Goal: Transaction & Acquisition: Purchase product/service

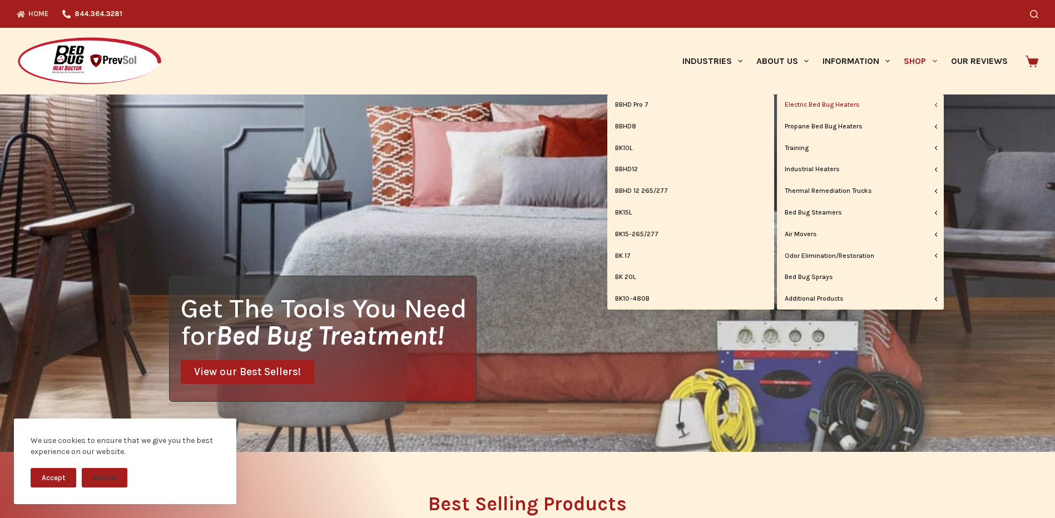
click at [854, 102] on link "Electric Bed Bug Heaters" at bounding box center [860, 105] width 167 height 21
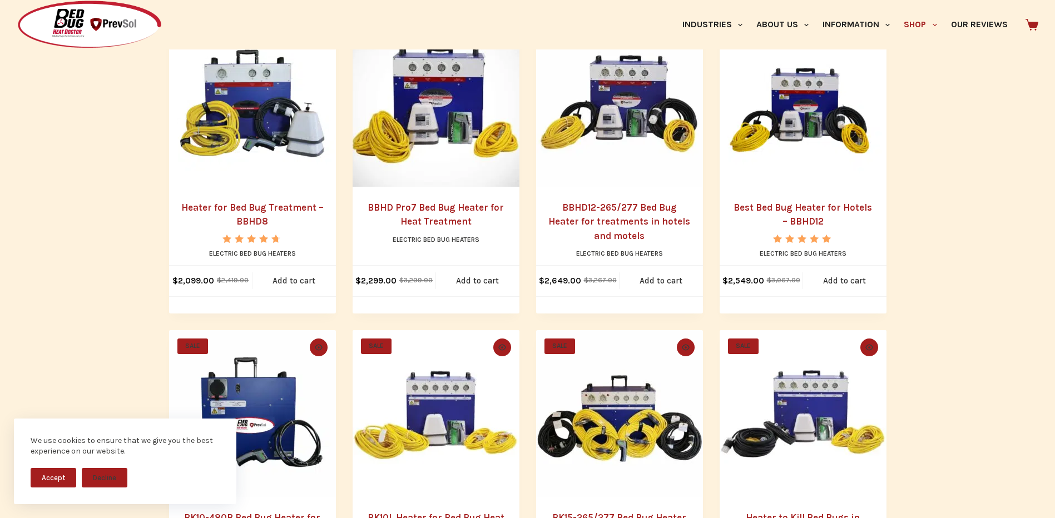
scroll to position [187, 0]
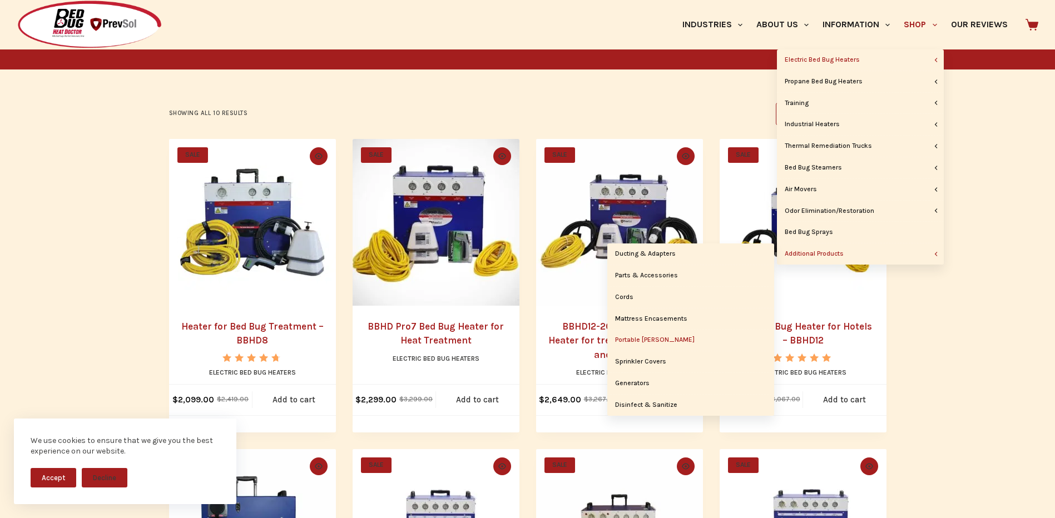
click at [662, 345] on link "Portable [PERSON_NAME]" at bounding box center [690, 340] width 167 height 21
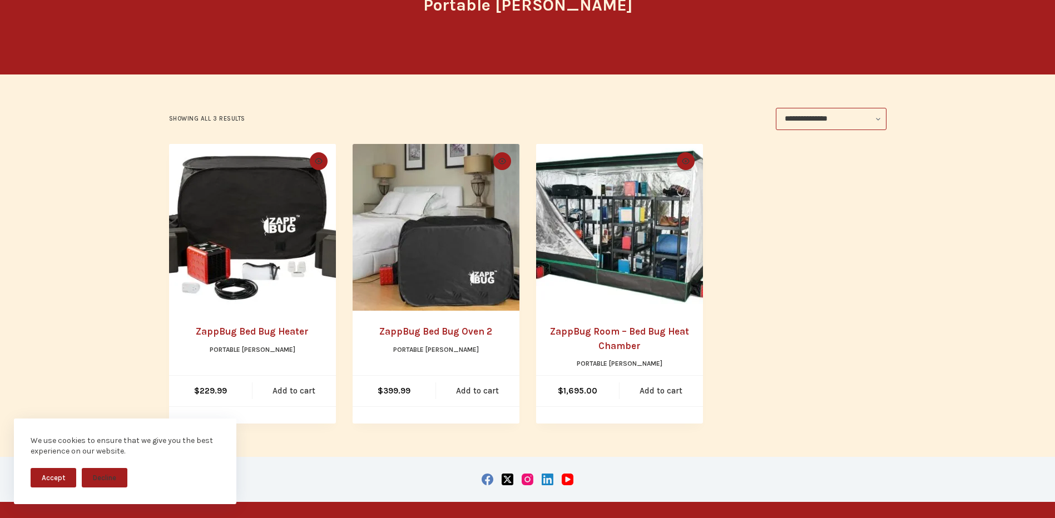
scroll to position [167, 0]
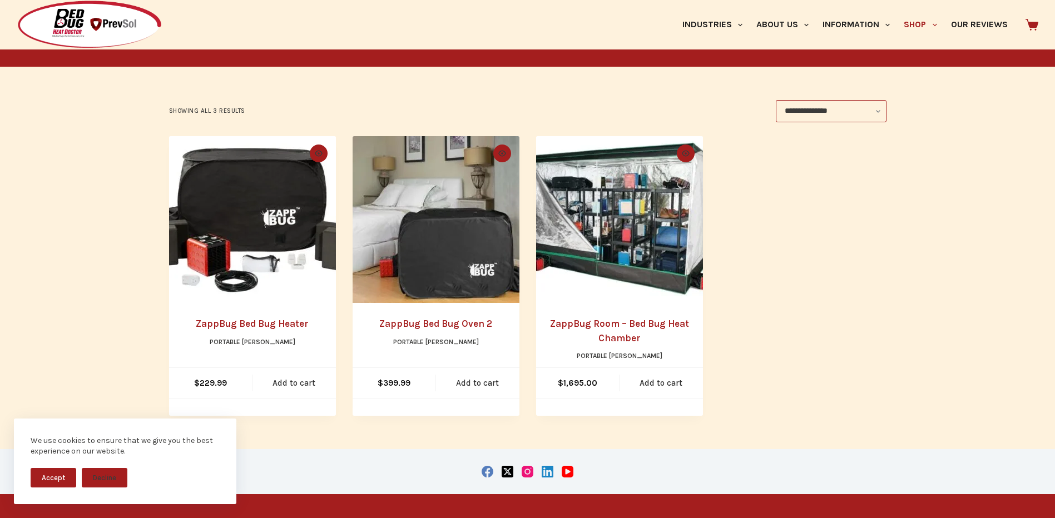
click at [606, 329] on h2 "ZappBug Room – Bed Bug Heat Chamber" at bounding box center [619, 331] width 145 height 28
click at [606, 326] on link "ZappBug Room – Bed Bug Heat Chamber" at bounding box center [619, 331] width 139 height 26
